Goal: Task Accomplishment & Management: Manage account settings

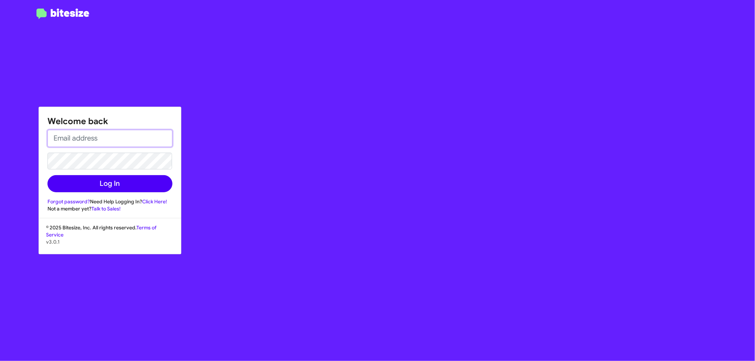
type input "[EMAIL_ADDRESS][DOMAIN_NAME]"
click at [119, 183] on button "Log In" at bounding box center [109, 183] width 125 height 17
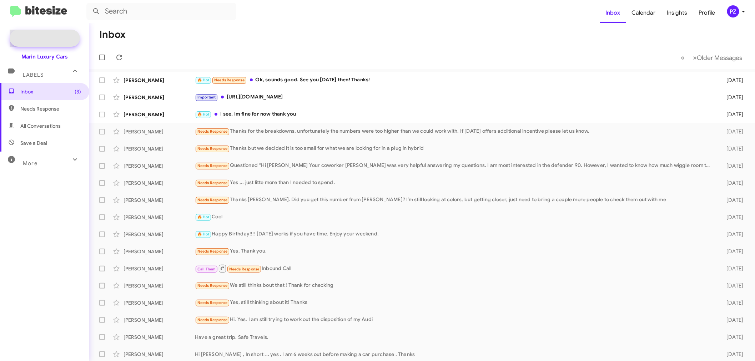
click at [57, 35] on span "Special Campaign" at bounding box center [52, 38] width 43 height 7
click at [736, 13] on div "PZ" at bounding box center [733, 11] width 12 height 12
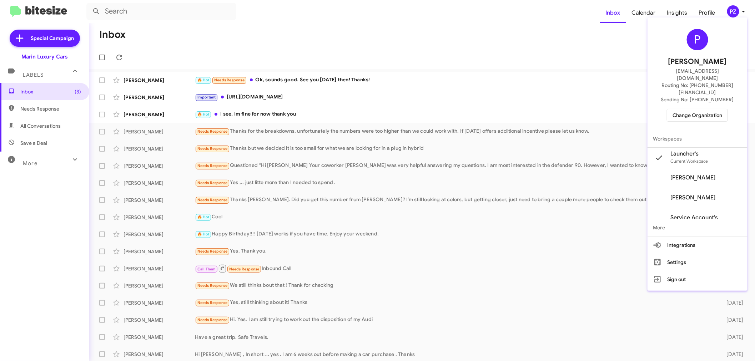
click at [47, 36] on div at bounding box center [377, 180] width 755 height 361
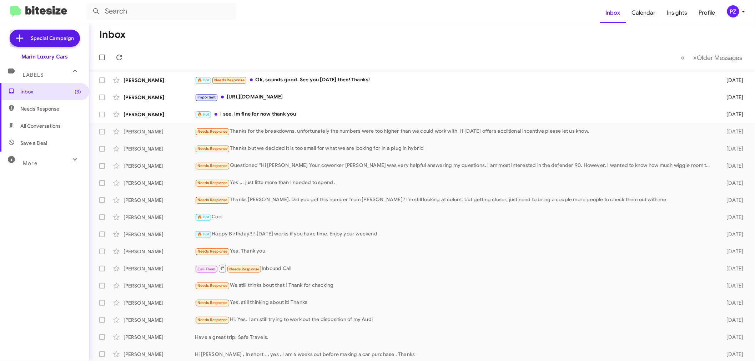
click at [47, 36] on span "Special Campaign" at bounding box center [52, 38] width 43 height 7
click at [708, 12] on span "Profile" at bounding box center [707, 12] width 28 height 21
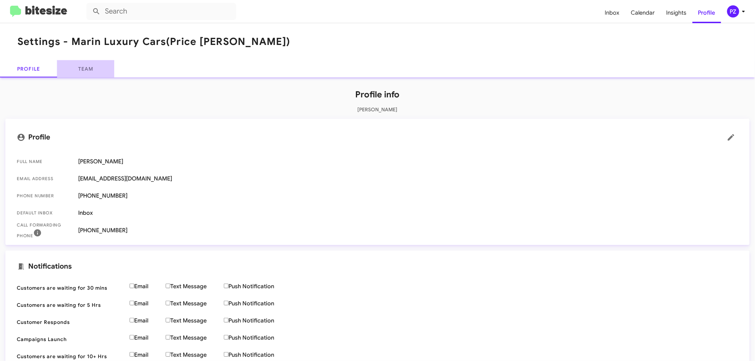
click at [89, 67] on link "Team" at bounding box center [85, 68] width 57 height 17
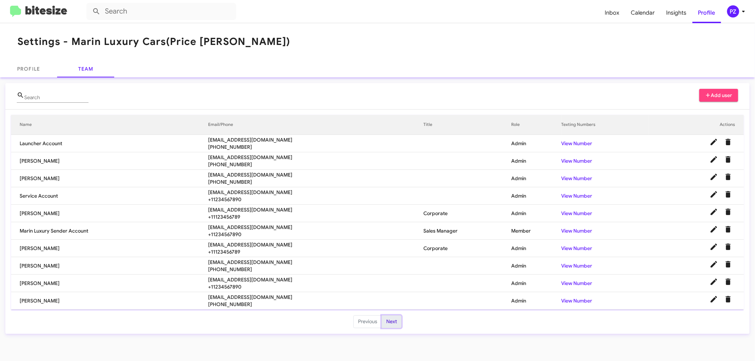
click at [388, 320] on button "Next" at bounding box center [391, 321] width 20 height 13
